Goal: Transaction & Acquisition: Obtain resource

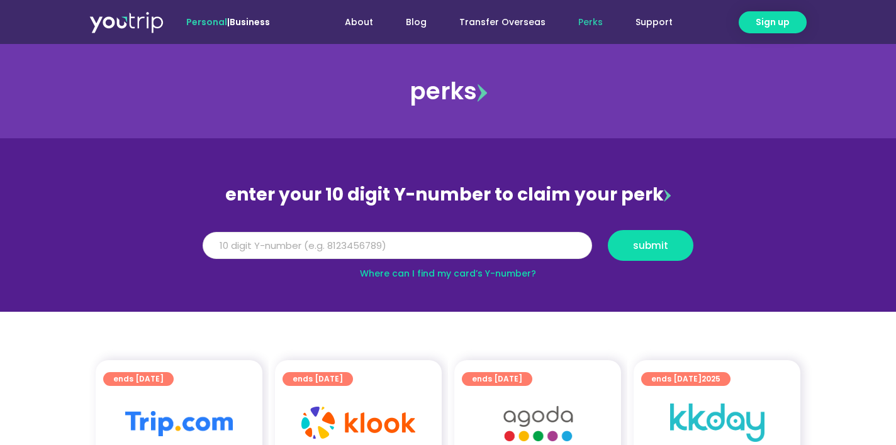
click at [433, 236] on input "Y Number" at bounding box center [397, 246] width 389 height 28
type input "8173977001"
click at [632, 254] on button "submit" at bounding box center [651, 245] width 86 height 31
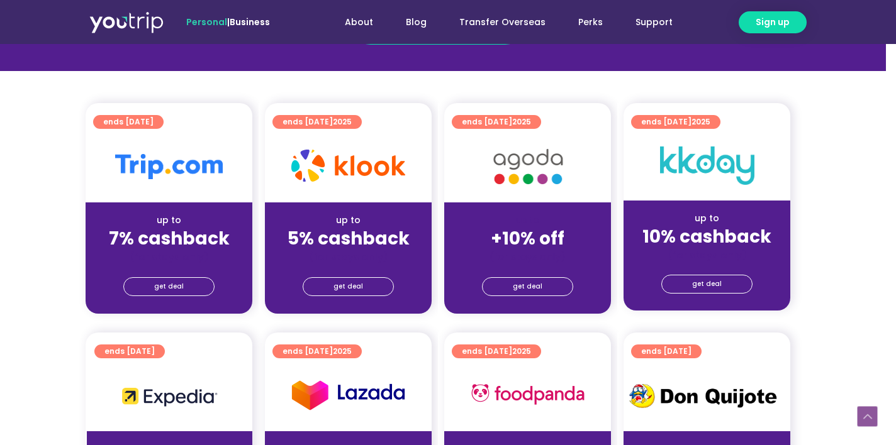
scroll to position [273, 0]
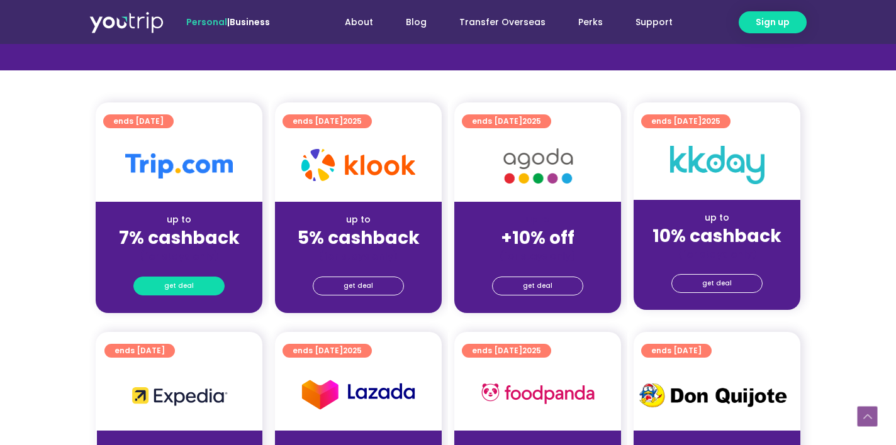
click at [191, 280] on span "get deal" at bounding box center [179, 286] width 30 height 18
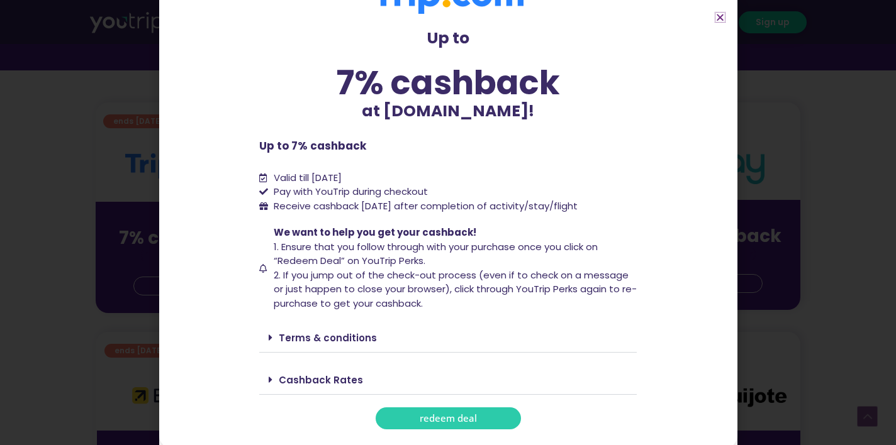
scroll to position [40, 0]
click at [428, 415] on span "redeem deal" at bounding box center [448, 419] width 57 height 9
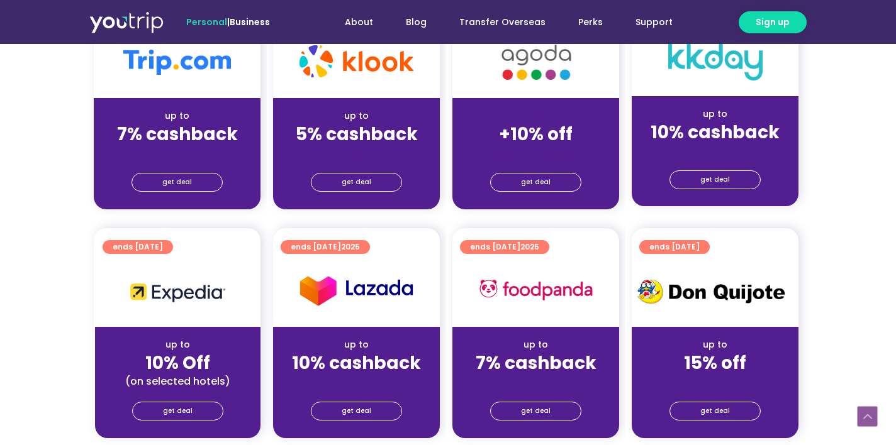
scroll to position [377, 1]
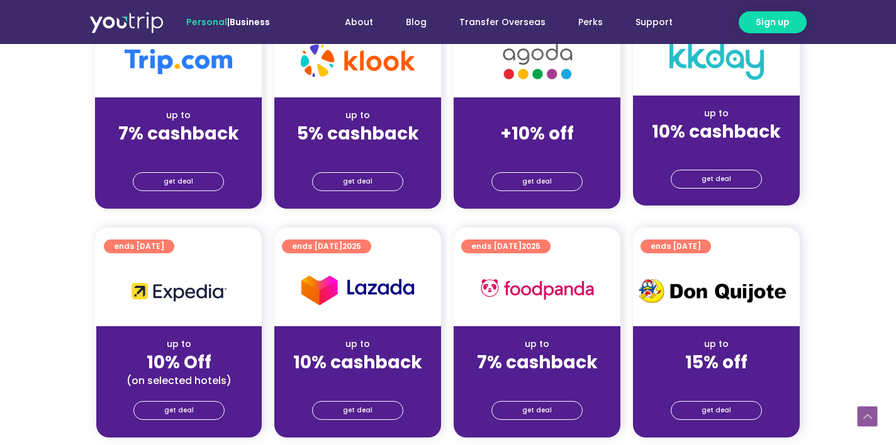
click at [188, 420] on div "get deal" at bounding box center [178, 413] width 165 height 50
click at [177, 405] on span "get deal" at bounding box center [179, 411] width 30 height 18
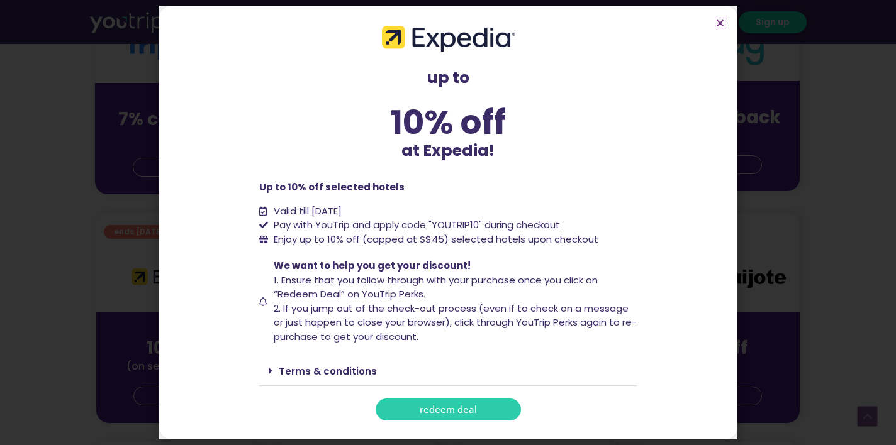
scroll to position [412, 1]
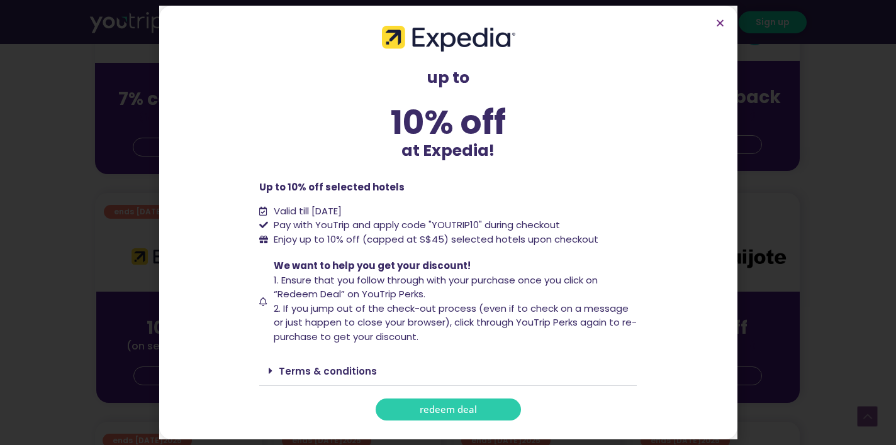
click at [426, 409] on span "redeem deal" at bounding box center [448, 409] width 57 height 9
click at [730, 30] on section "up to 10% off at Expedia! up to 10% off at Expedia! Up to 10% off selected hote…" at bounding box center [448, 223] width 578 height 434
click at [720, 25] on icon "Close" at bounding box center [719, 22] width 9 height 9
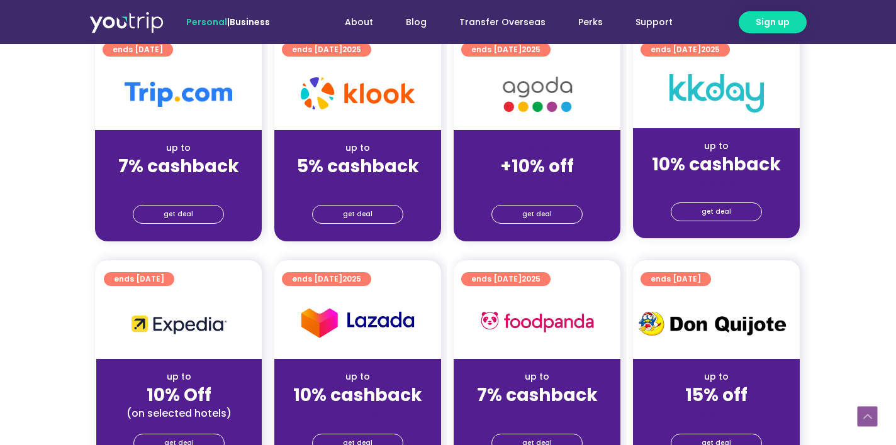
scroll to position [335, 1]
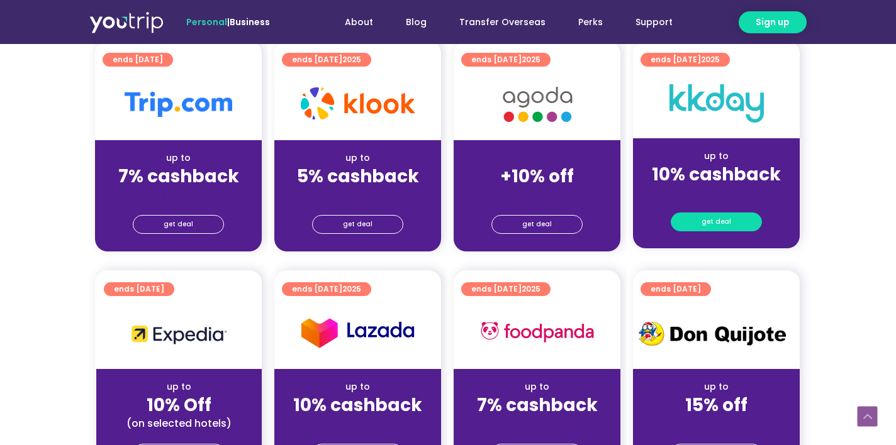
click at [705, 221] on span "get deal" at bounding box center [717, 222] width 30 height 18
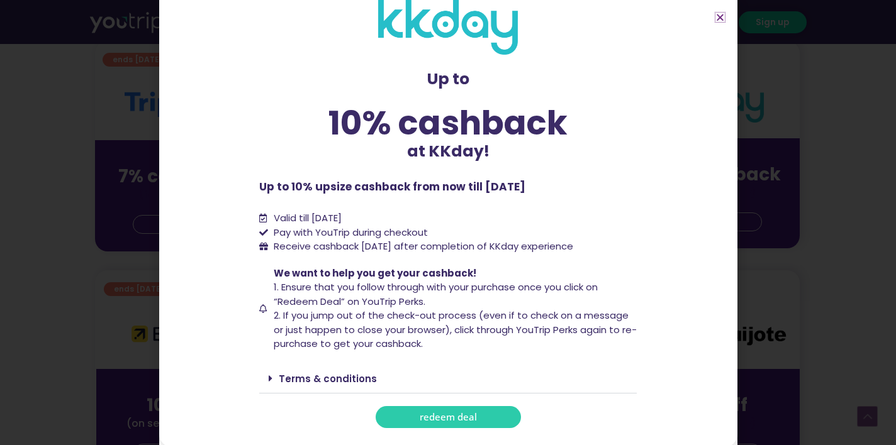
scroll to position [18, 0]
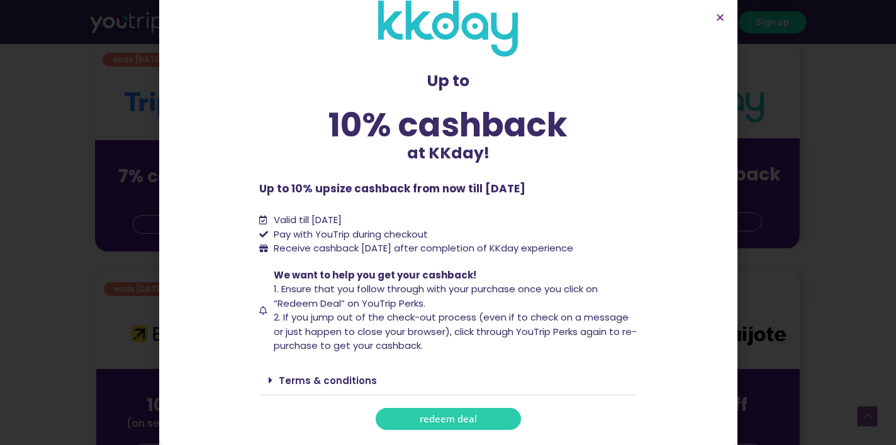
click at [454, 424] on link "redeem deal" at bounding box center [448, 419] width 145 height 22
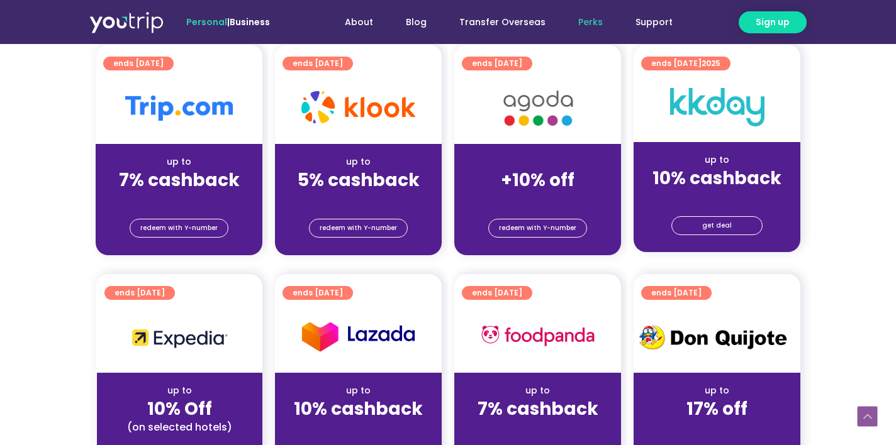
scroll to position [311, 0]
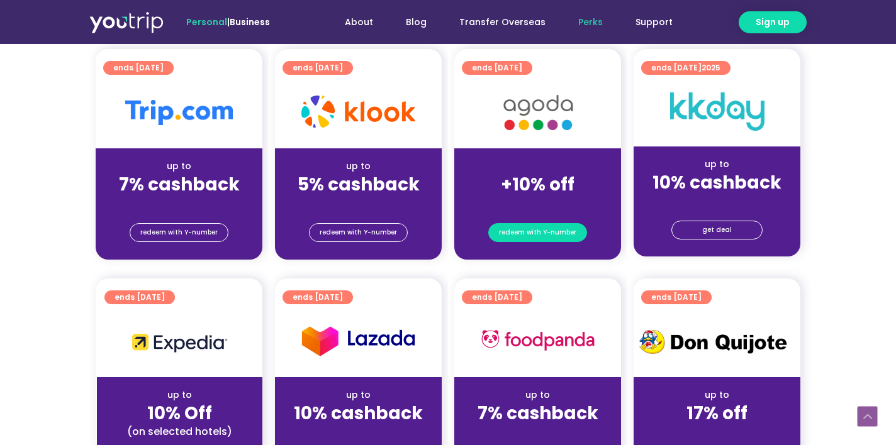
click at [529, 233] on span "redeem with Y-number" at bounding box center [537, 233] width 77 height 18
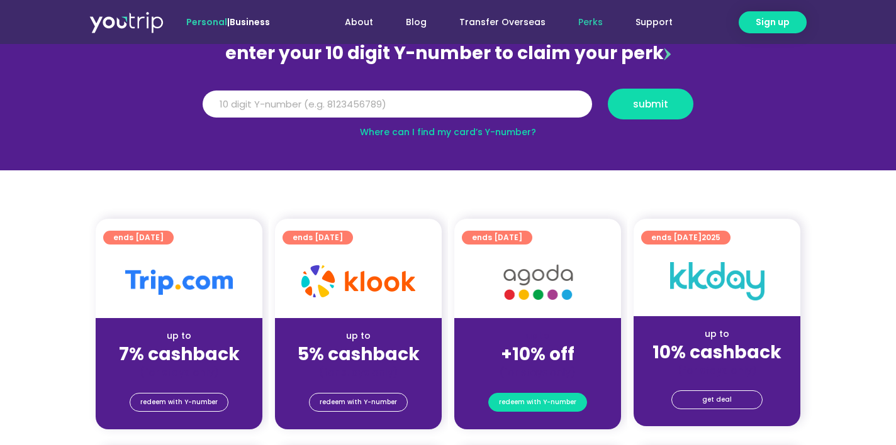
scroll to position [138, 0]
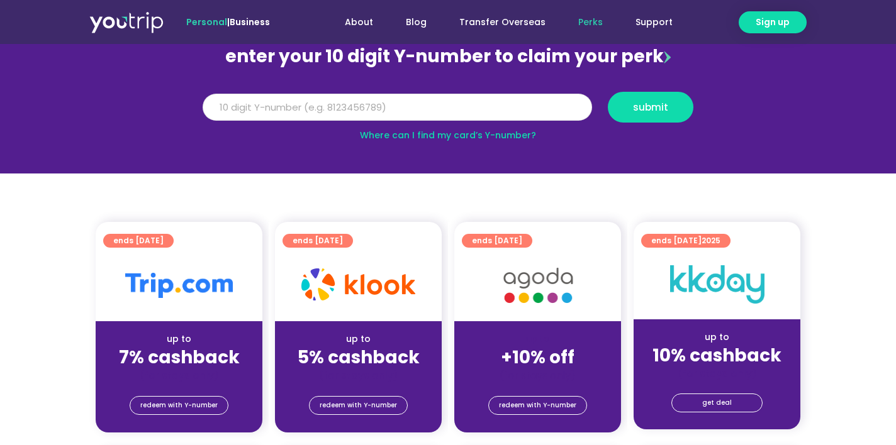
click at [410, 101] on input "Y Number" at bounding box center [397, 108] width 389 height 28
type input "8173977001"
click at [651, 107] on button "submit" at bounding box center [651, 107] width 86 height 31
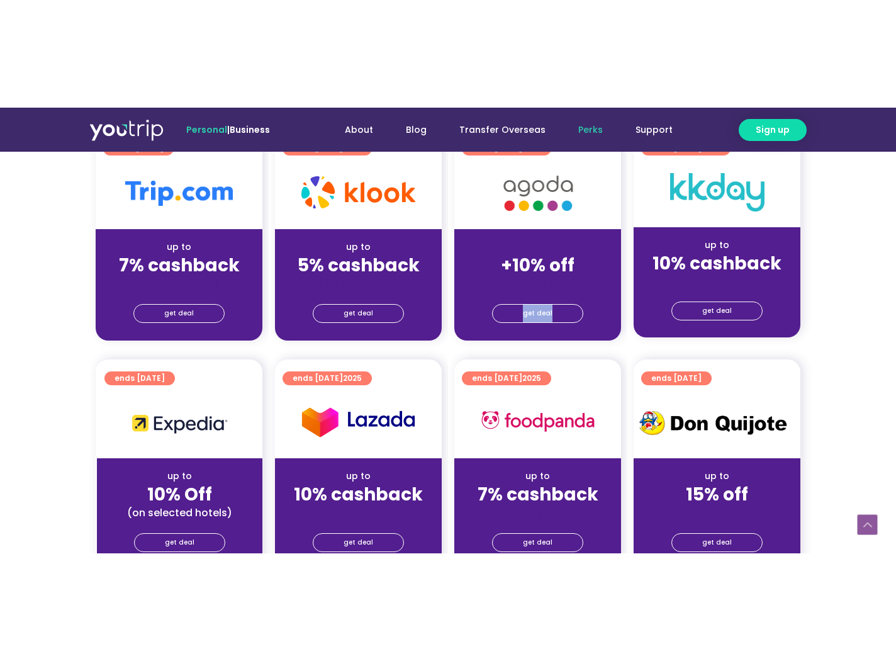
scroll to position [355, 0]
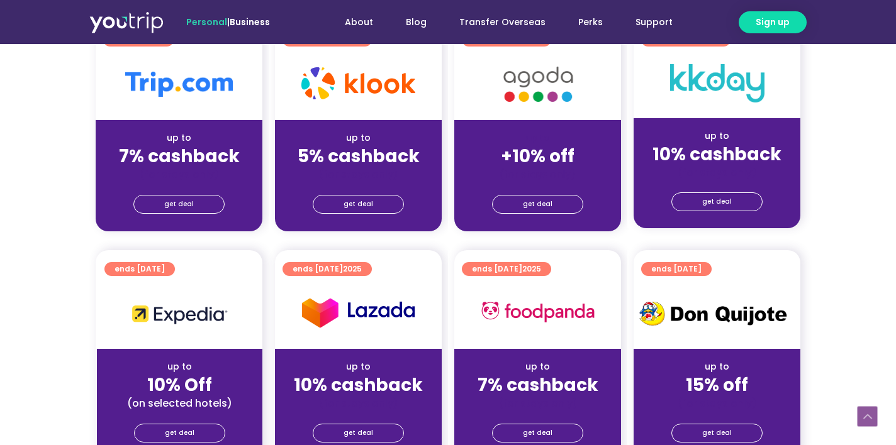
click at [639, 1] on div "Personal | Business About Blog Transfer Overseas Perks Support About Blog Trans…" at bounding box center [447, 22] width 717 height 44
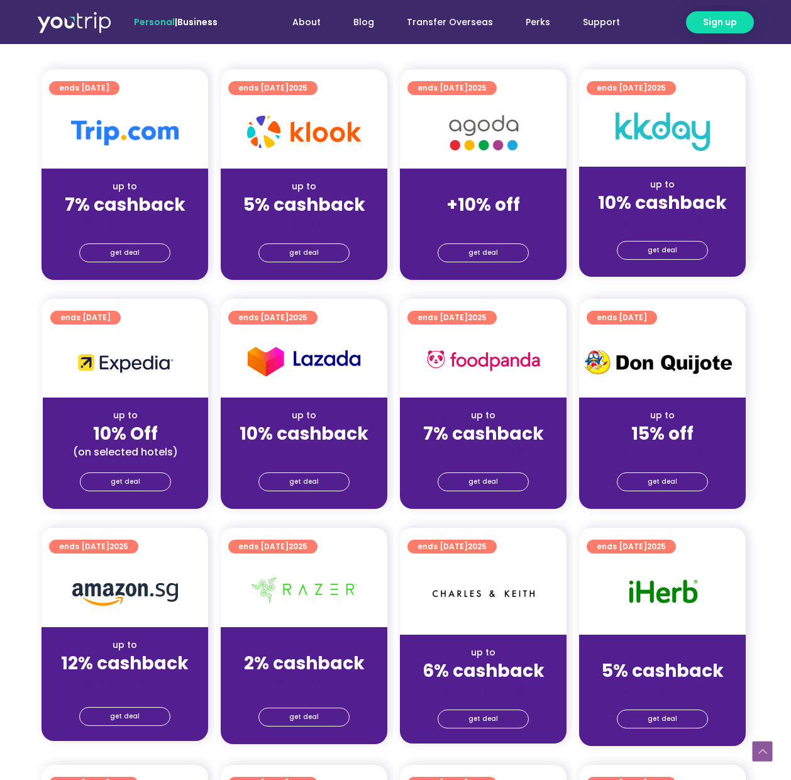
scroll to position [277, 2]
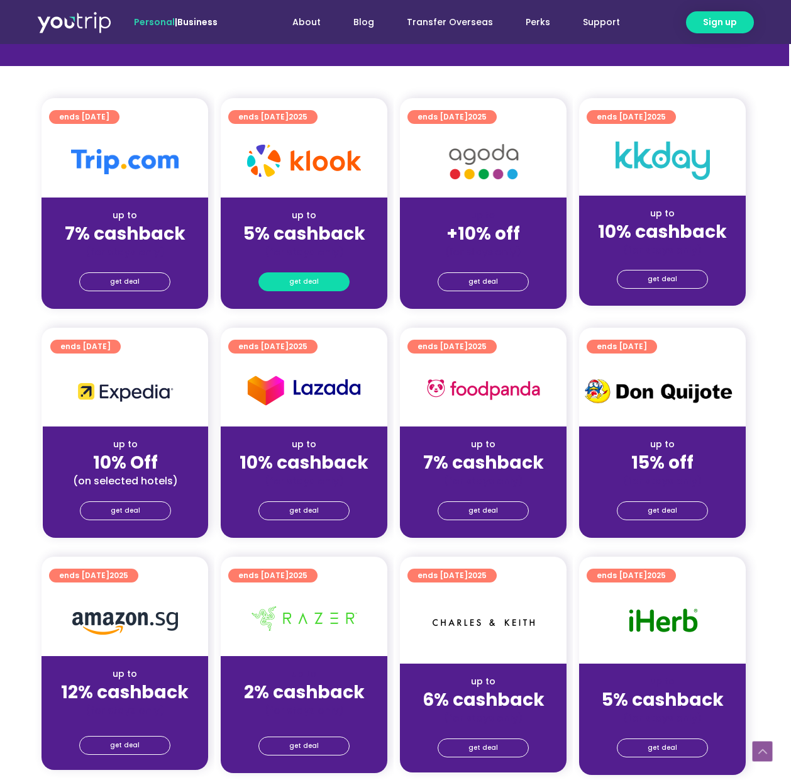
click at [312, 278] on span "get deal" at bounding box center [304, 282] width 30 height 18
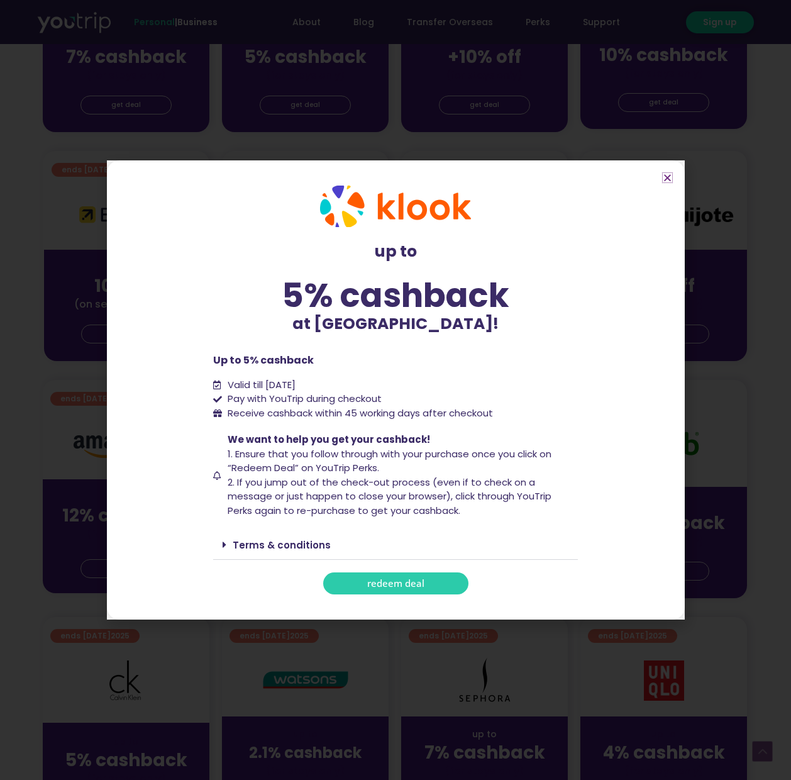
scroll to position [456, 1]
click at [673, 180] on section "up to 5% cashback at Klook! up to 5% cashback at Klook! Up to 5% cashback Valid…" at bounding box center [396, 390] width 578 height 460
click at [668, 181] on icon "Close" at bounding box center [667, 177] width 9 height 9
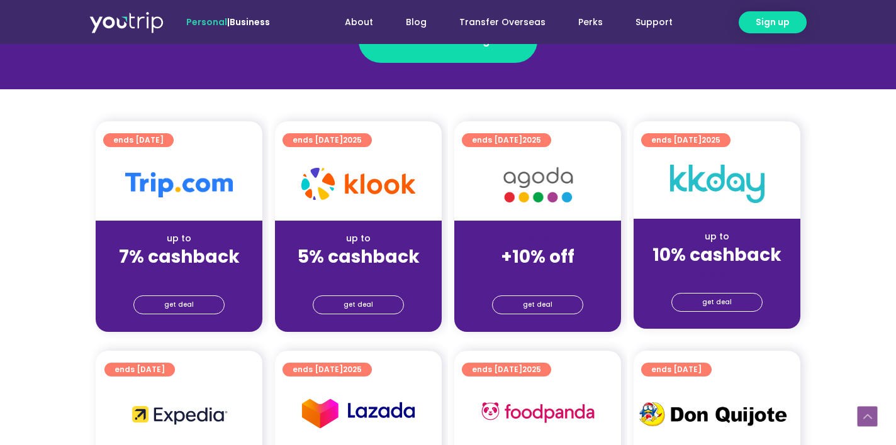
scroll to position [254, 0]
click at [368, 312] on span "get deal" at bounding box center [359, 305] width 30 height 18
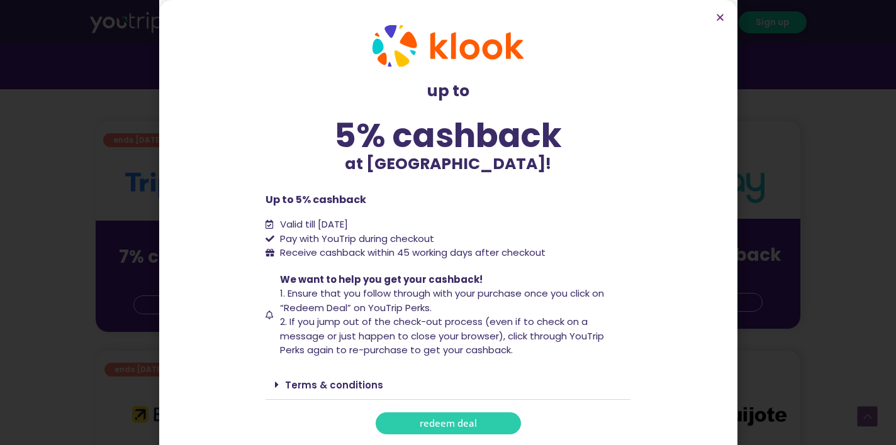
click at [475, 419] on span "redeem deal" at bounding box center [448, 423] width 57 height 9
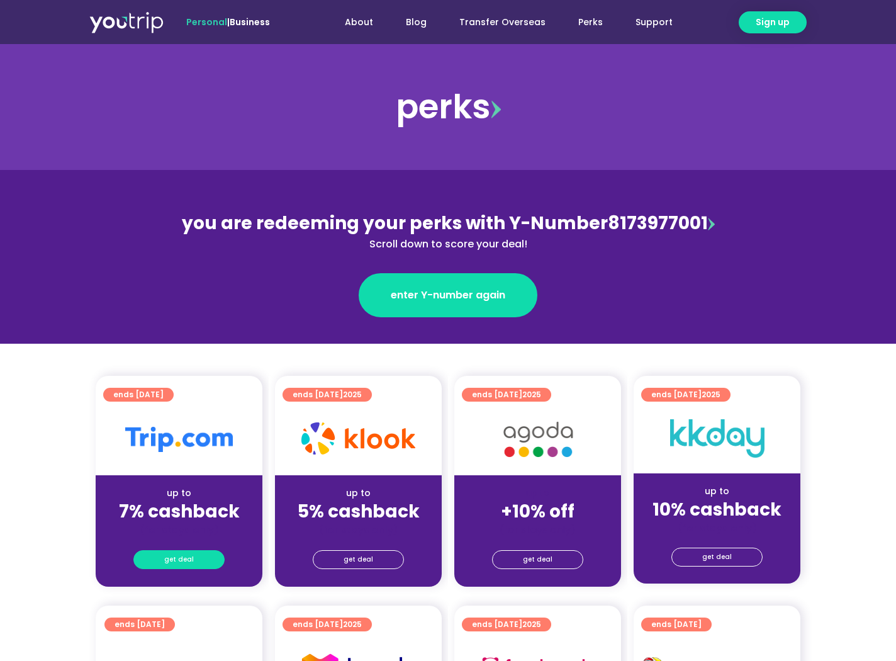
click at [180, 445] on span "get deal" at bounding box center [179, 560] width 30 height 18
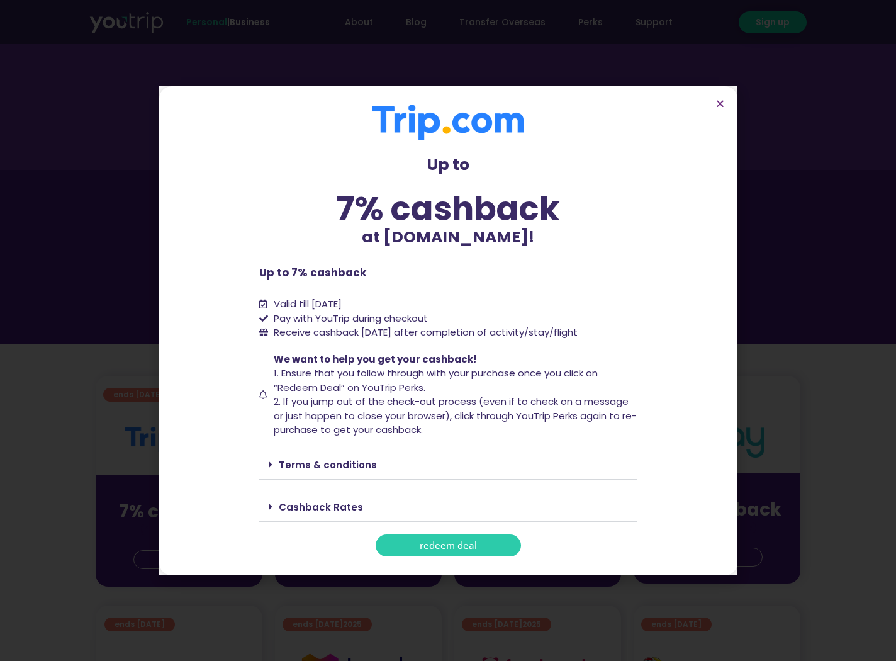
click at [418, 445] on link "redeem deal" at bounding box center [448, 545] width 145 height 22
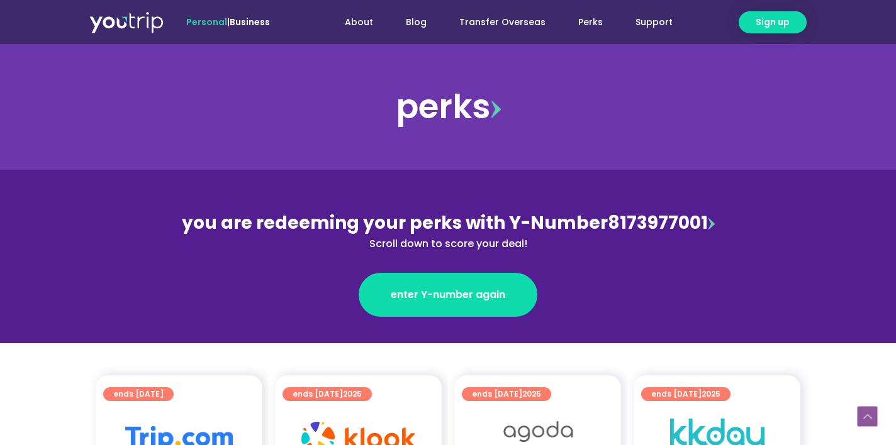
click at [778, 403] on div at bounding box center [717, 438] width 167 height 70
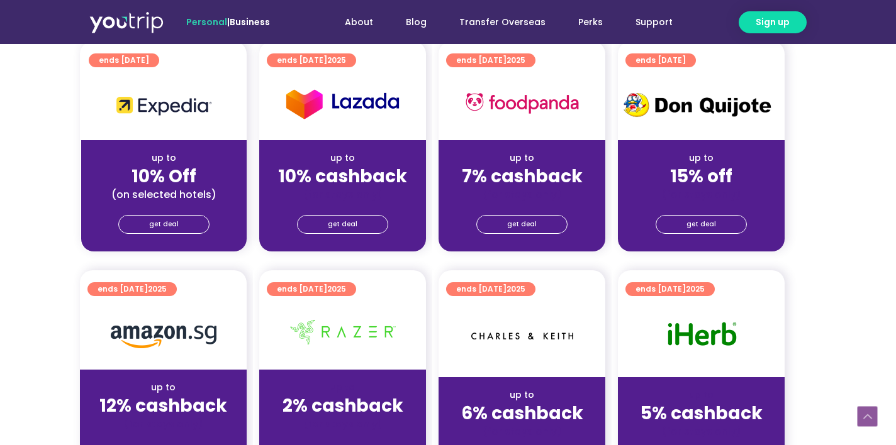
scroll to position [565, 16]
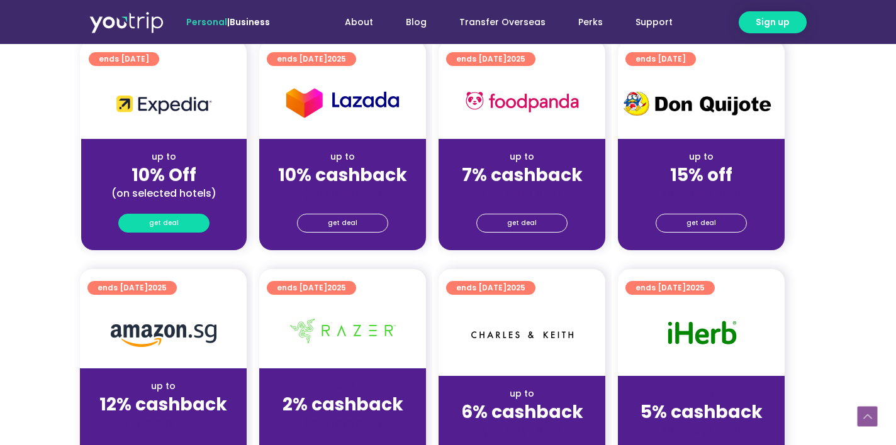
click at [159, 225] on span "get deal" at bounding box center [164, 224] width 30 height 18
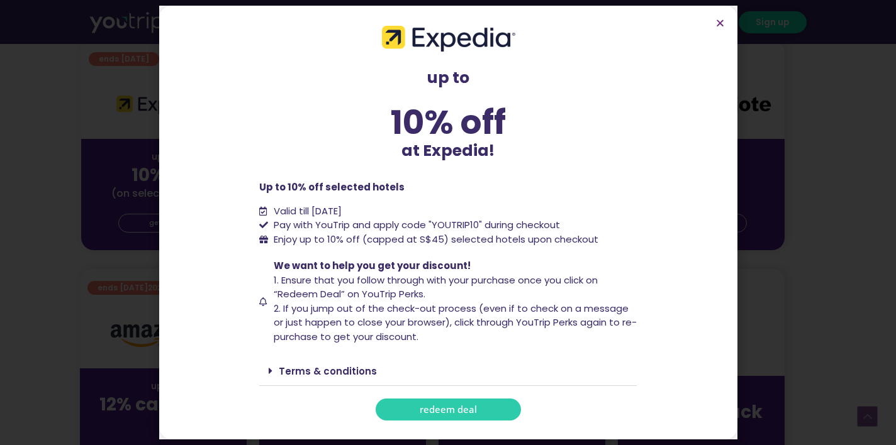
click at [479, 413] on link "redeem deal" at bounding box center [448, 410] width 145 height 22
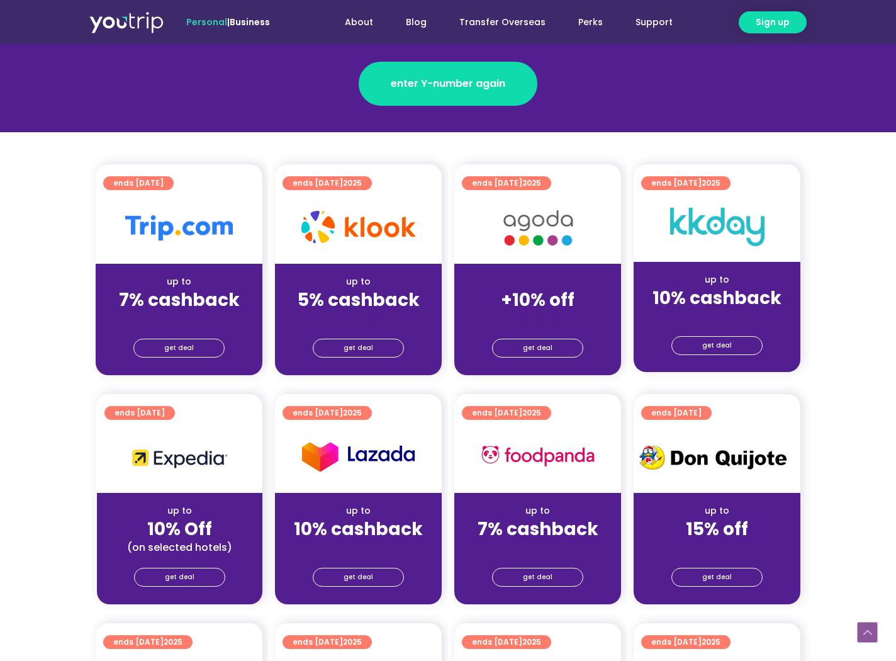
scroll to position [213, 0]
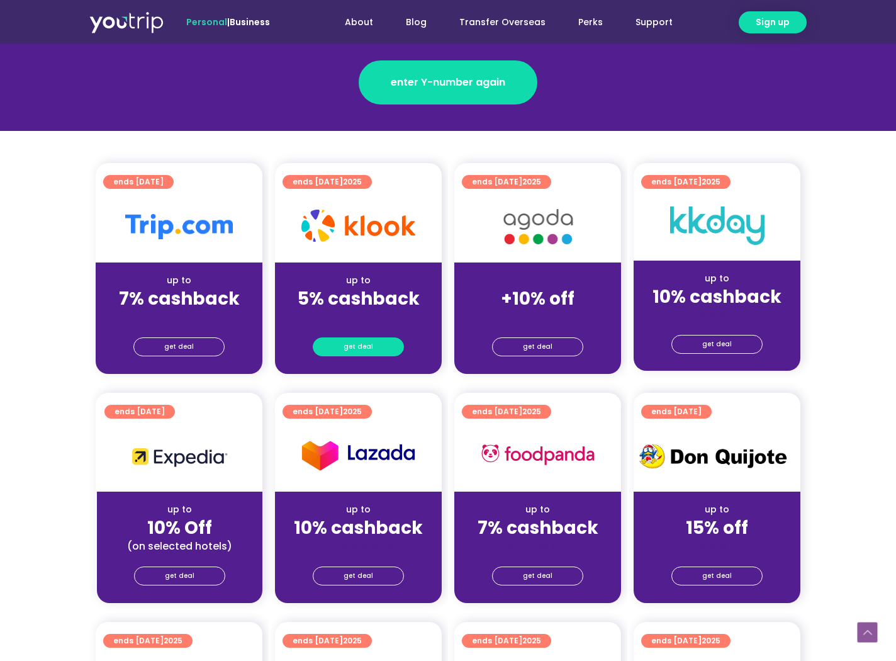
click at [357, 337] on link "get deal" at bounding box center [358, 346] width 91 height 19
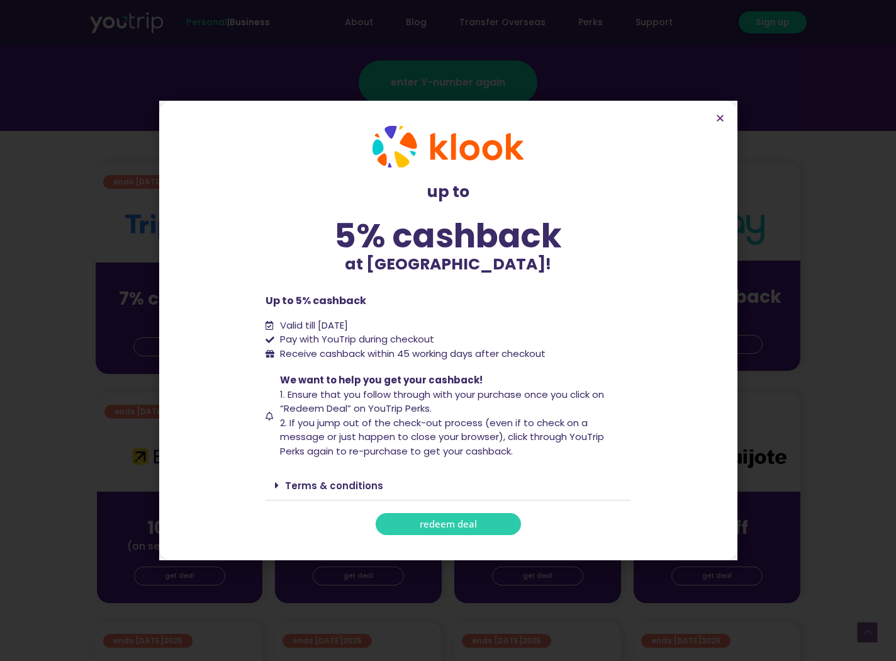
click at [431, 525] on span "redeem deal" at bounding box center [448, 523] width 57 height 9
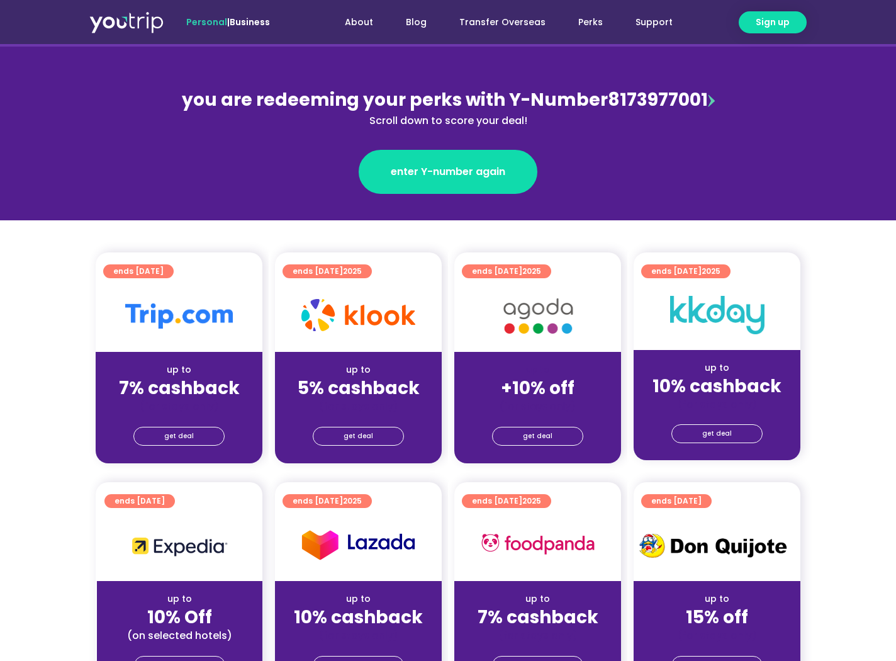
scroll to position [126, 0]
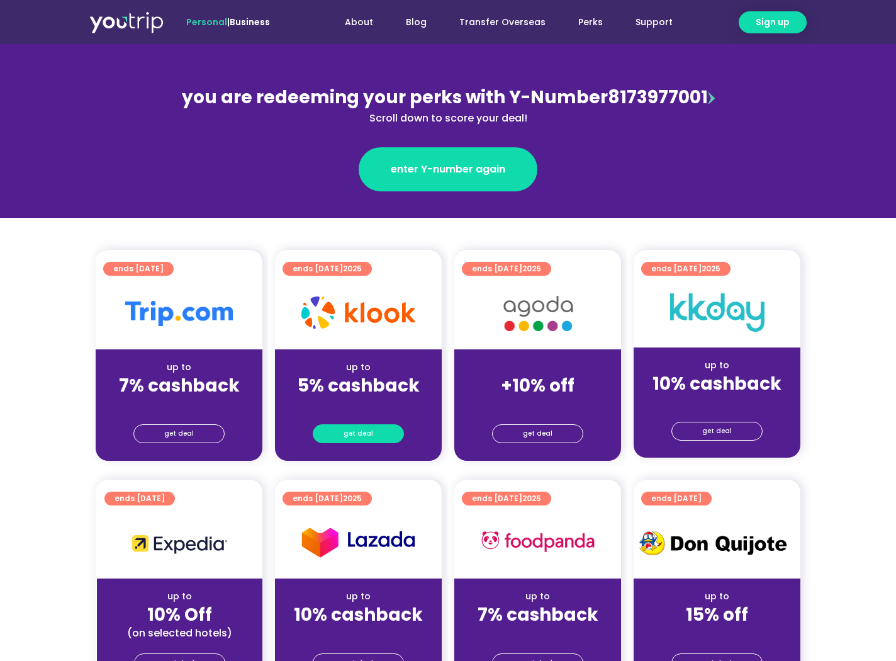
click at [377, 442] on link "get deal" at bounding box center [358, 433] width 91 height 19
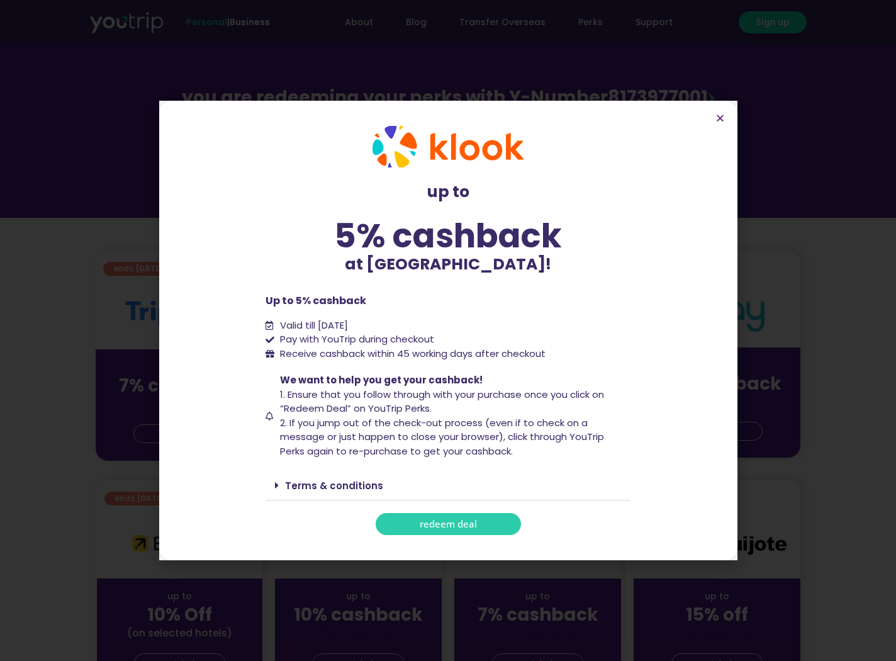
click at [440, 522] on span "redeem deal" at bounding box center [448, 523] width 57 height 9
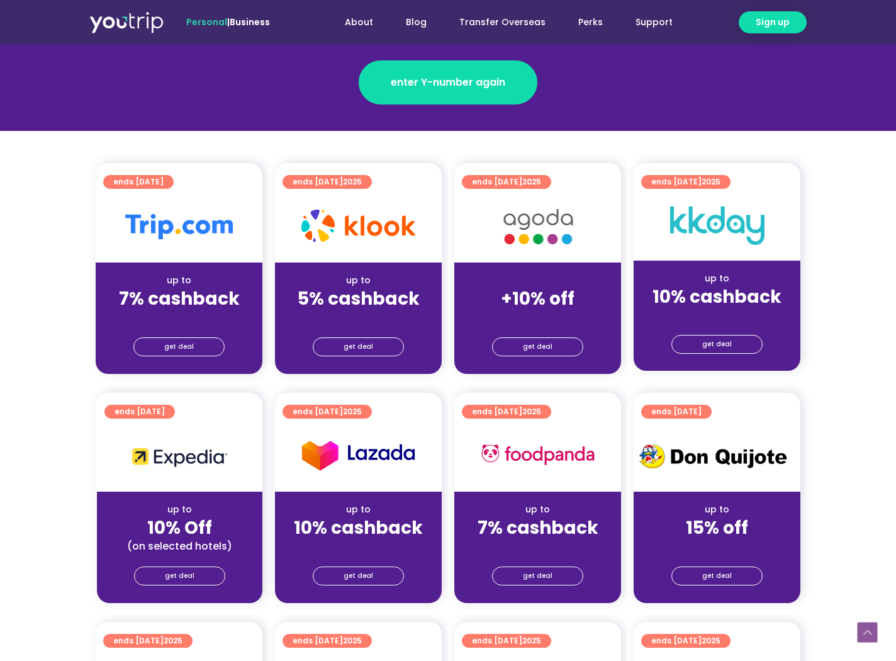
scroll to position [225, 0]
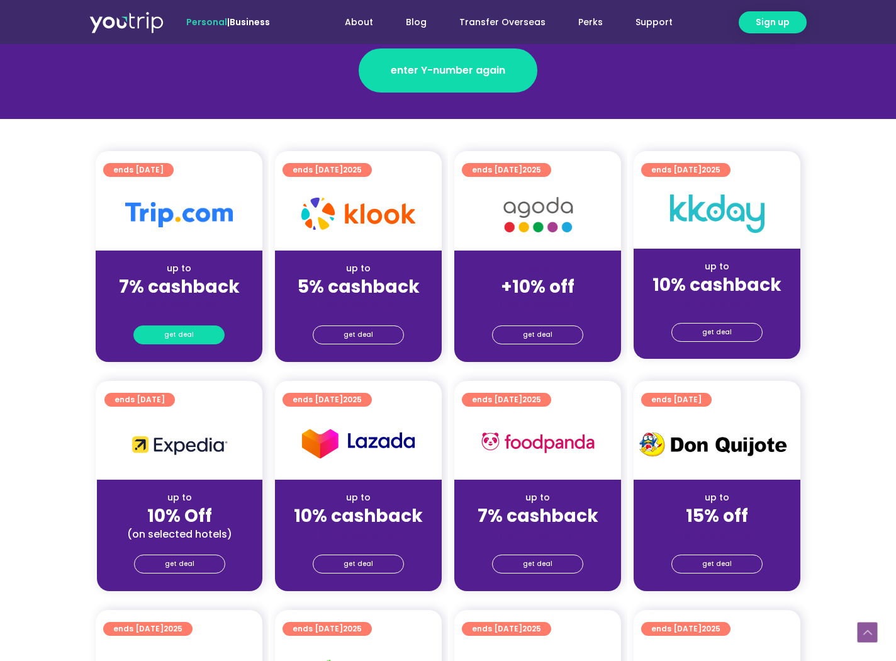
click at [203, 330] on link "get deal" at bounding box center [178, 334] width 91 height 19
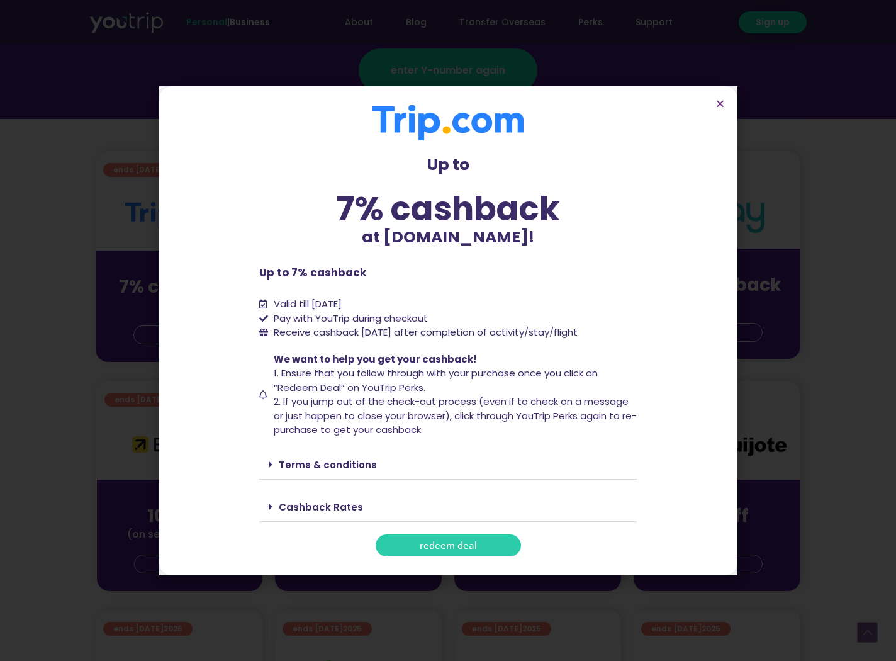
click at [406, 553] on link "redeem deal" at bounding box center [448, 545] width 145 height 22
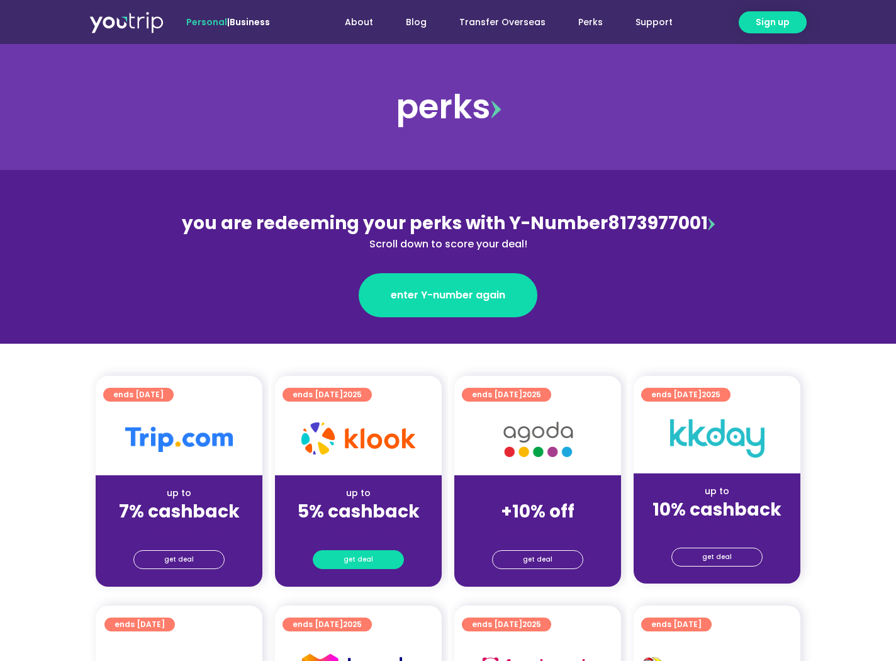
click at [366, 560] on span "get deal" at bounding box center [359, 560] width 30 height 18
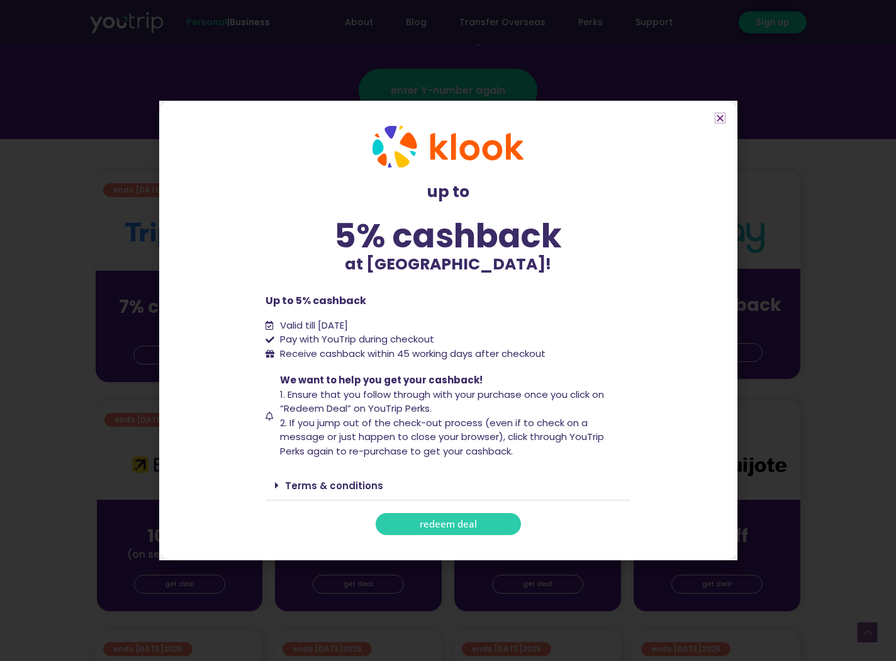
scroll to position [206, 0]
click at [320, 480] on link "Terms & conditions" at bounding box center [334, 485] width 98 height 13
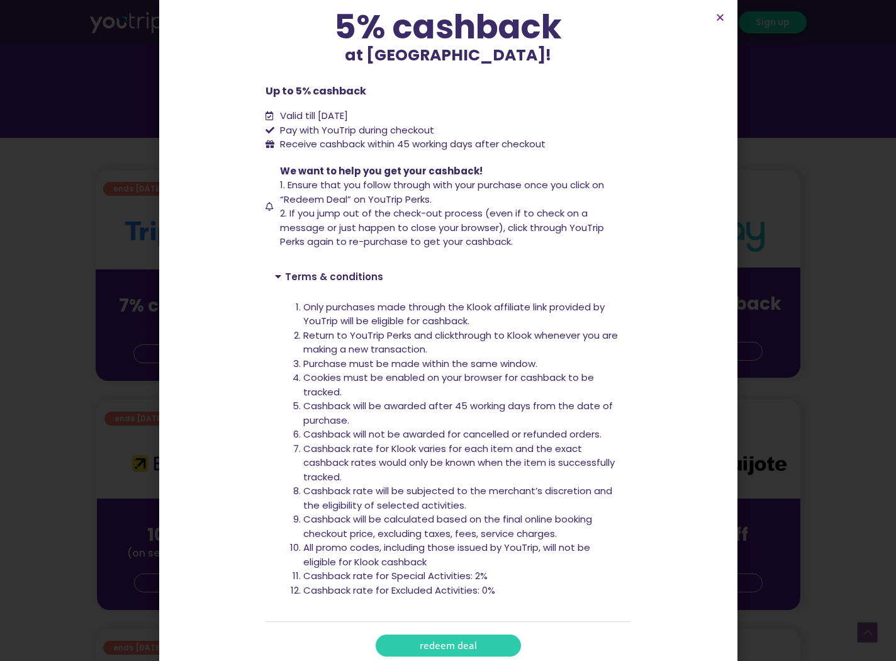
scroll to position [123, 0]
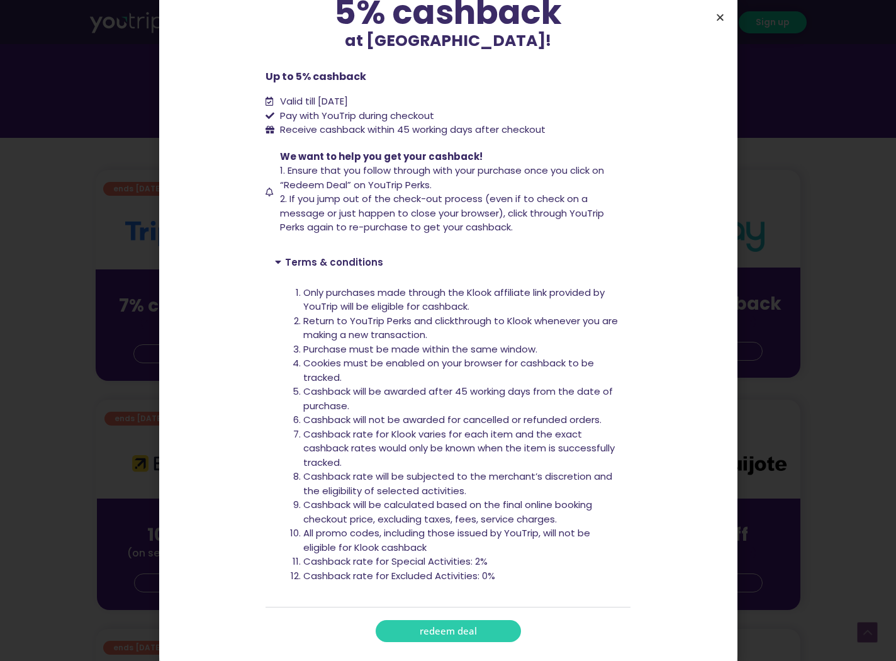
click at [718, 20] on icon "Close" at bounding box center [719, 17] width 9 height 9
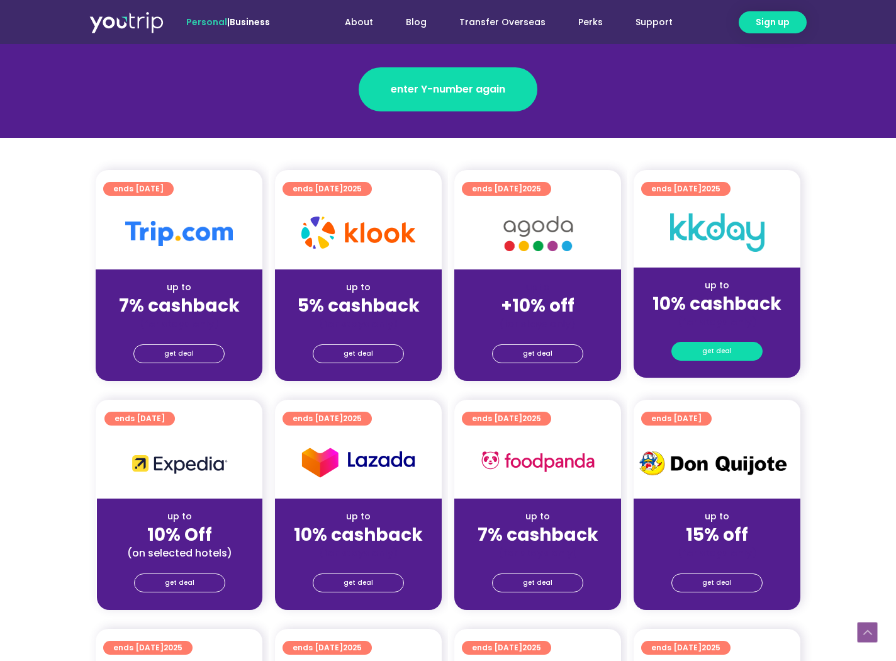
click at [703, 342] on link "get deal" at bounding box center [716, 351] width 91 height 19
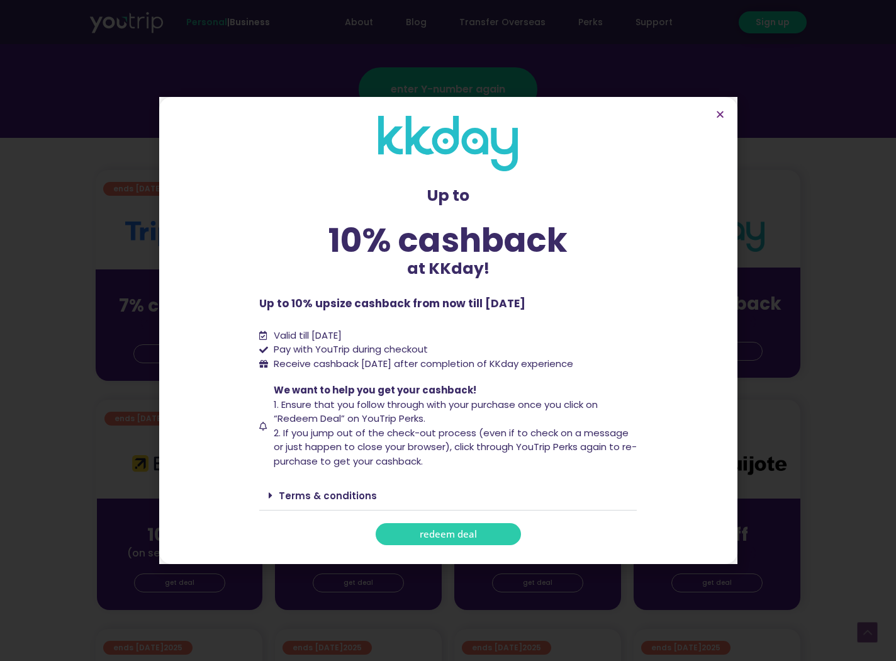
click at [471, 530] on span "redeem deal" at bounding box center [448, 533] width 57 height 9
